Goal: Navigation & Orientation: Find specific page/section

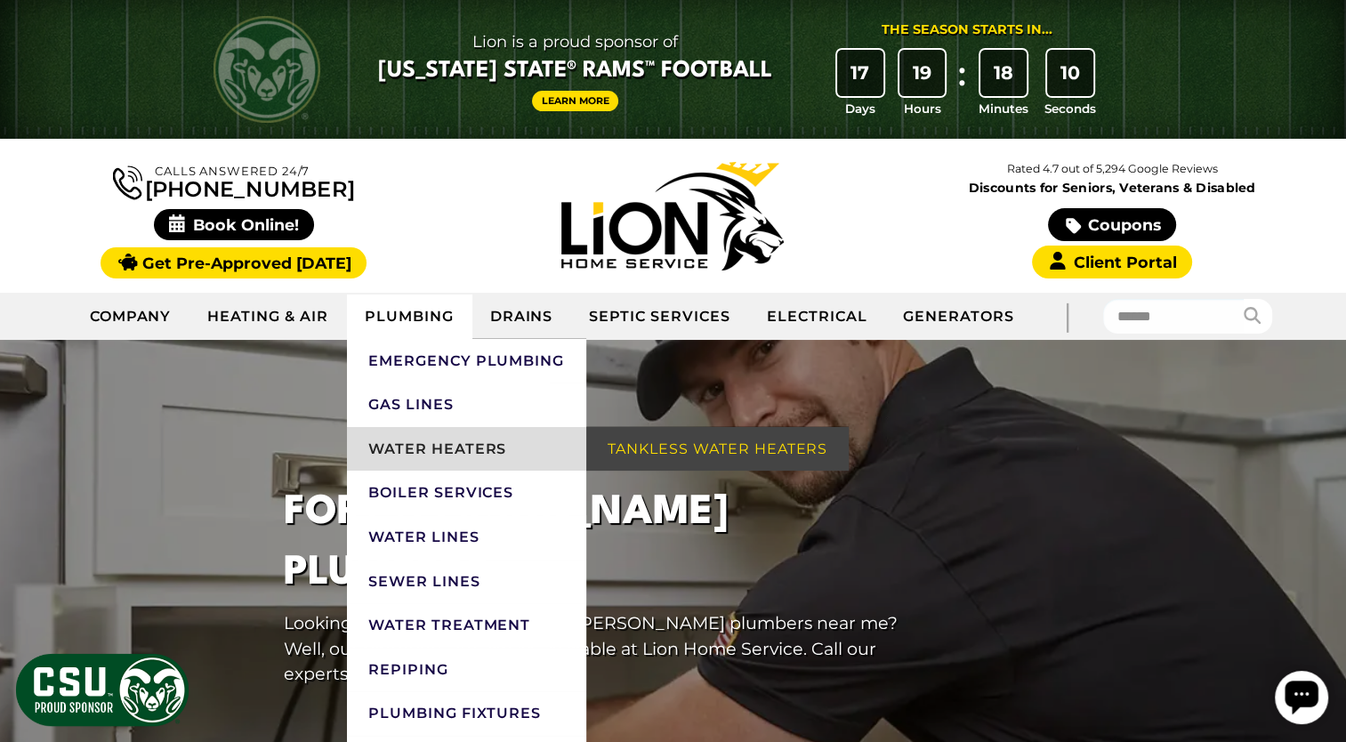
click at [399, 436] on link "Water Heaters" at bounding box center [466, 449] width 239 height 44
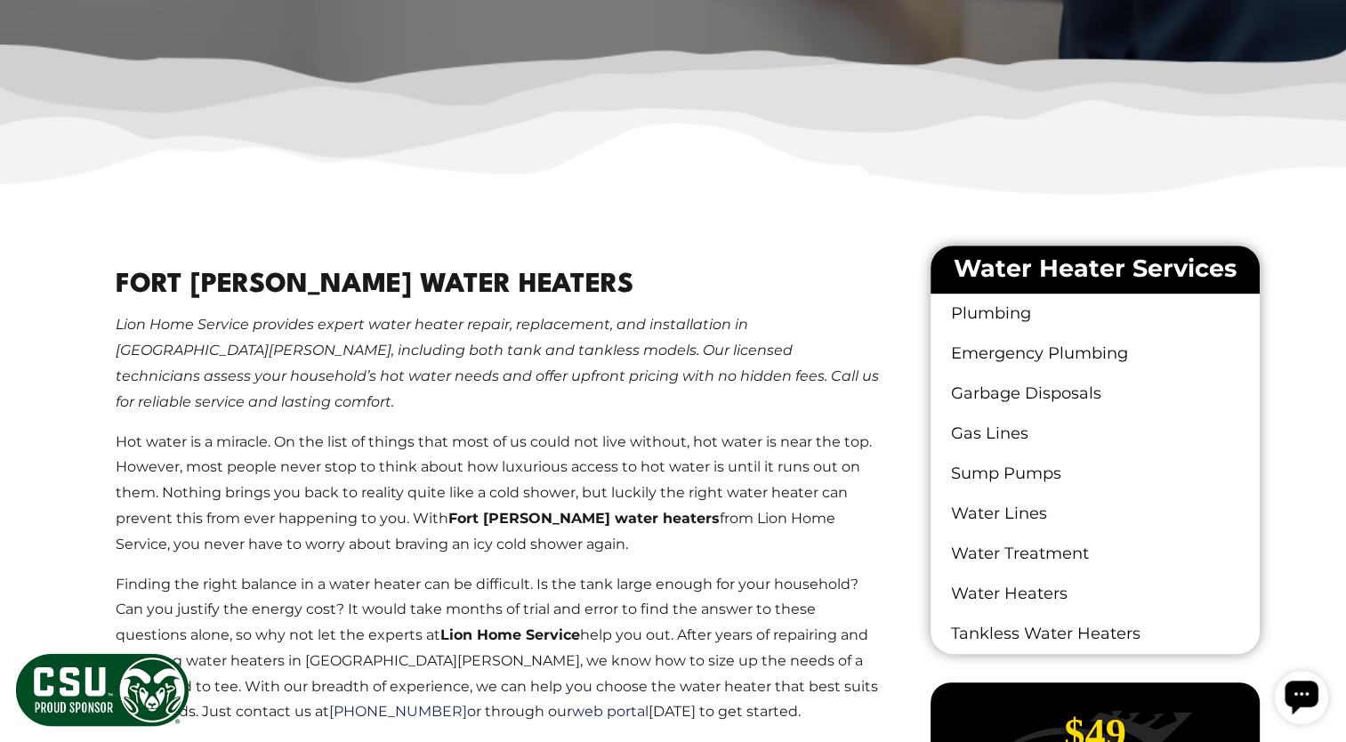
scroll to position [854, 0]
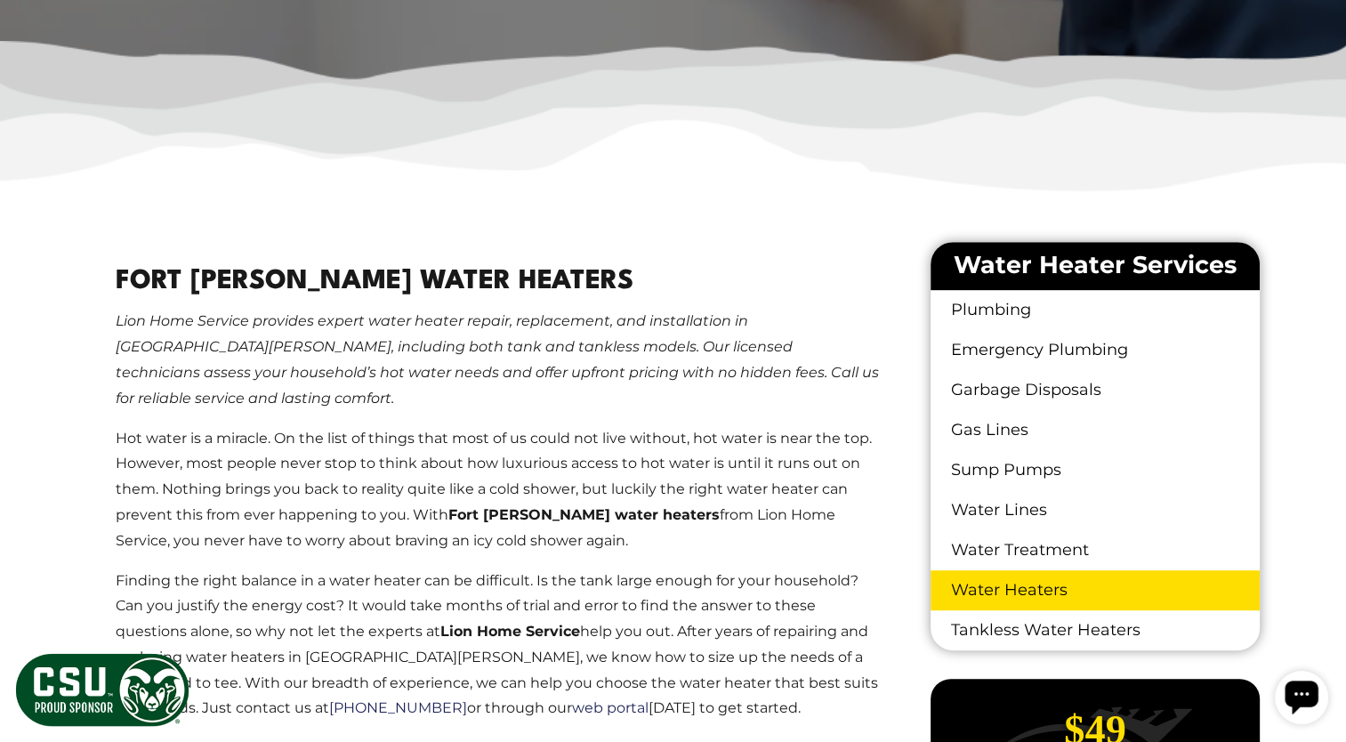
click at [1029, 591] on link "Water Heaters" at bounding box center [1094, 590] width 328 height 40
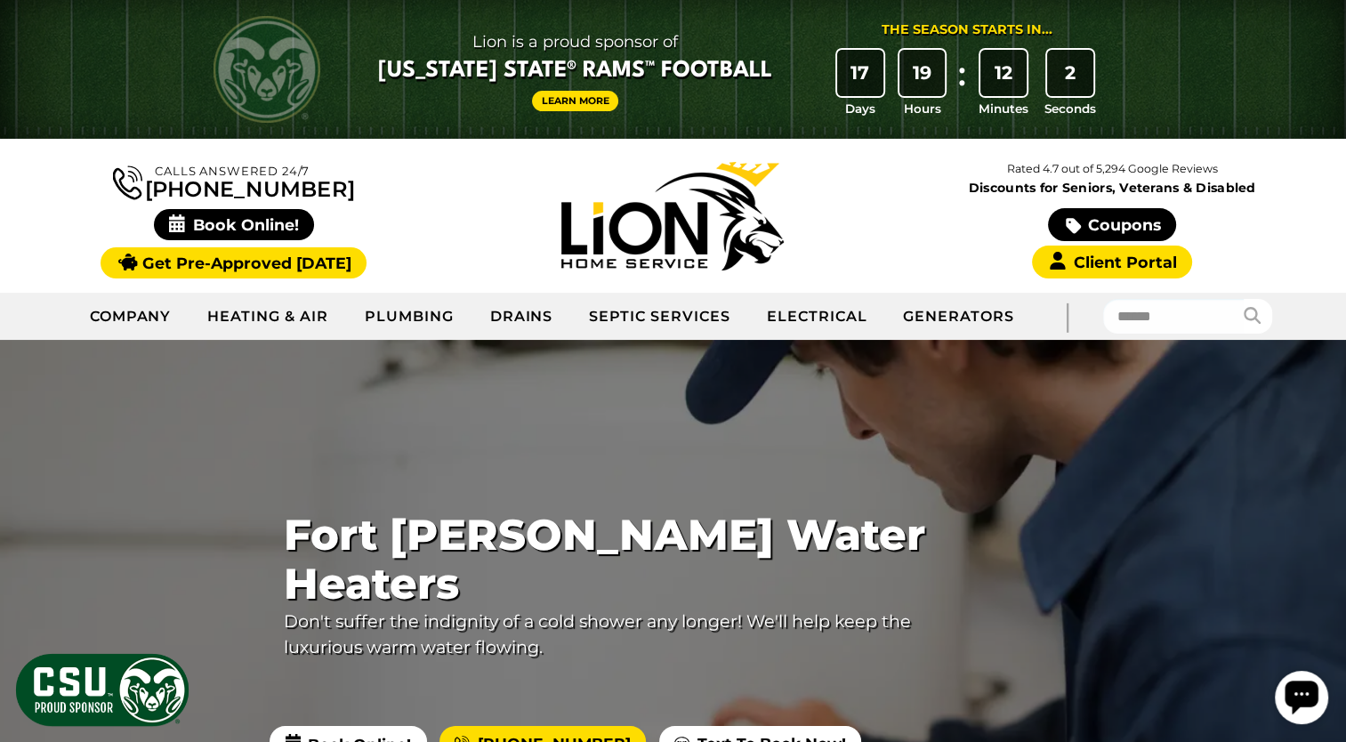
click at [399, 436] on div at bounding box center [673, 639] width 1346 height 598
